Goal: Information Seeking & Learning: Learn about a topic

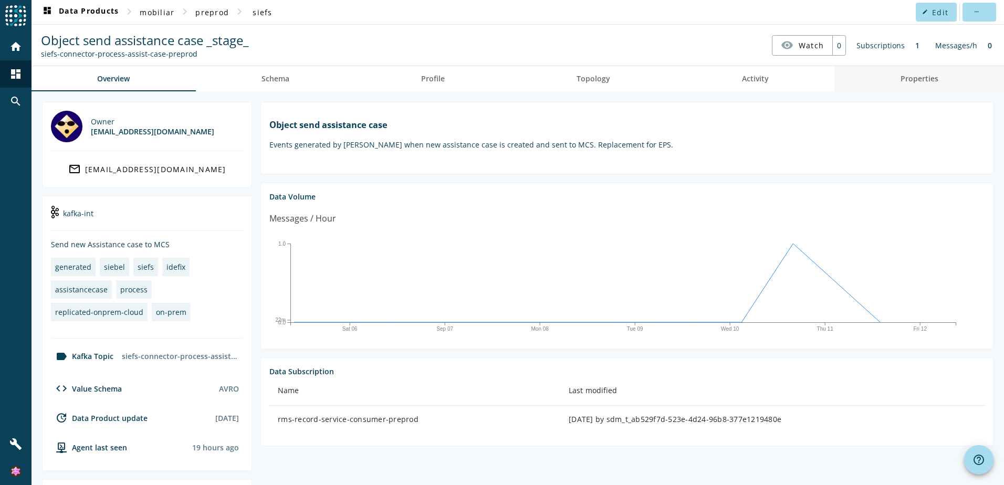
click at [927, 78] on span "Properties" at bounding box center [920, 78] width 38 height 7
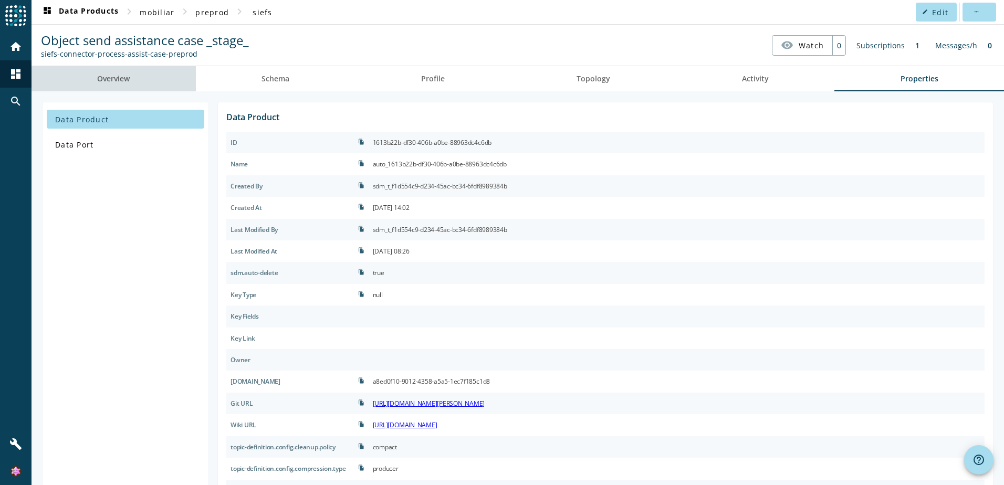
click at [129, 70] on span "Overview" at bounding box center [113, 78] width 33 height 25
